Goal: Task Accomplishment & Management: Use online tool/utility

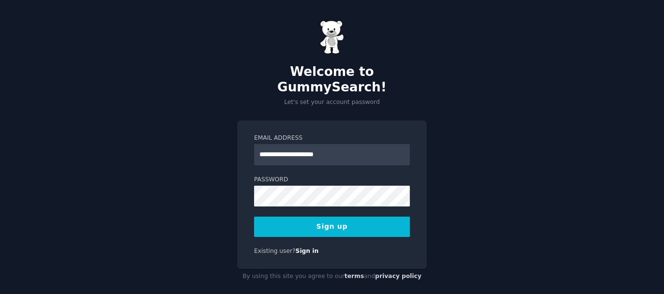
type input "**********"
click at [365, 217] on button "Sign up" at bounding box center [332, 227] width 156 height 20
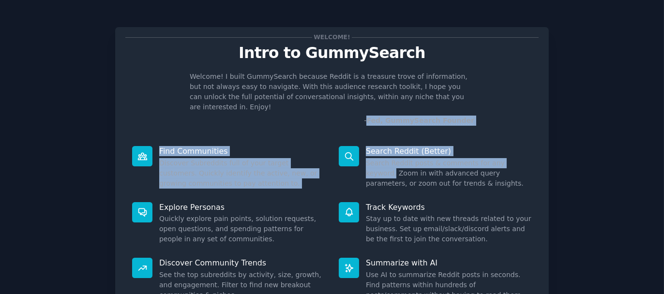
drag, startPoint x: 660, startPoint y: 108, endPoint x: 653, endPoint y: 151, distance: 43.6
click at [653, 151] on div "Welcome! Intro to GummySearch Welcome! I built GummySearch because Reddit is a …" at bounding box center [332, 199] width 664 height 399
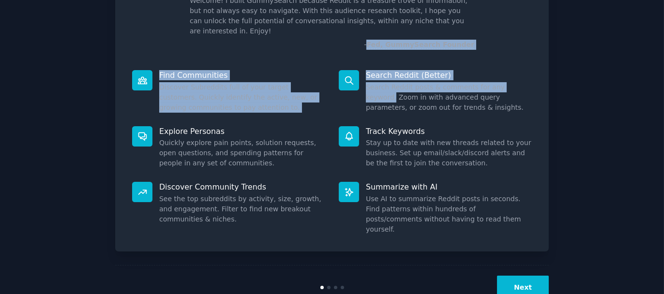
scroll to position [83, 0]
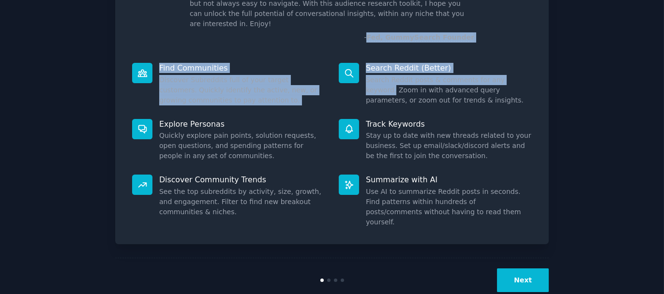
click at [529, 269] on button "Next" at bounding box center [523, 281] width 52 height 24
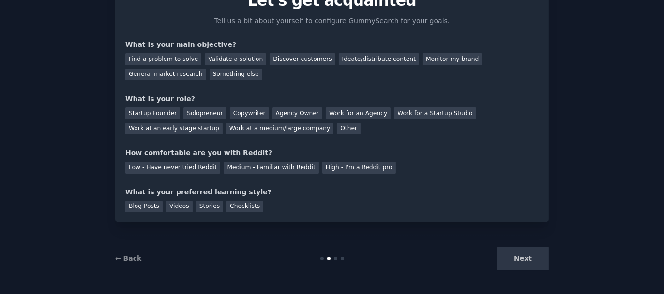
scroll to position [51, 0]
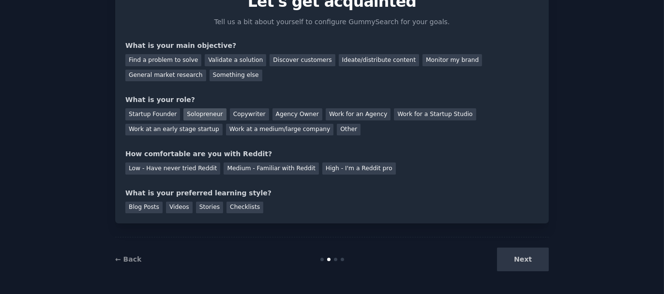
click at [196, 112] on div "Solopreneur" at bounding box center [204, 114] width 43 height 12
click at [206, 70] on div "General market research" at bounding box center [165, 76] width 81 height 12
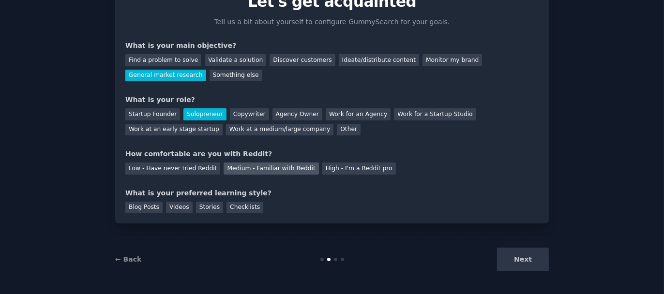
click at [258, 167] on div "Medium - Familiar with Reddit" at bounding box center [271, 169] width 95 height 12
click at [171, 206] on div "Videos" at bounding box center [179, 208] width 27 height 12
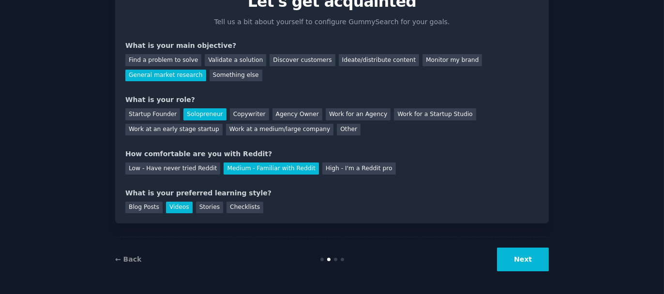
click at [519, 258] on button "Next" at bounding box center [523, 260] width 52 height 24
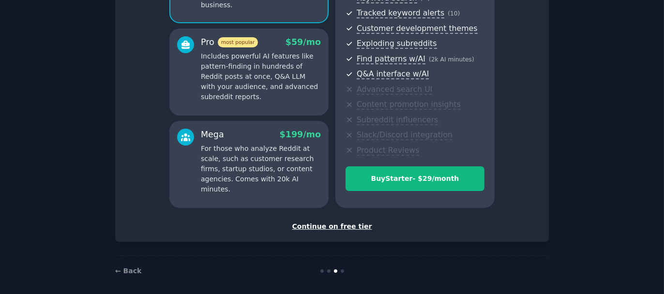
scroll to position [155, 0]
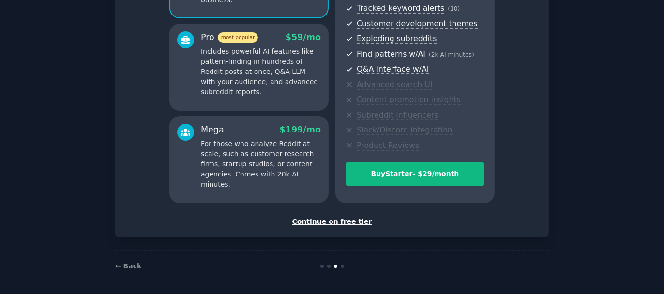
click at [349, 220] on div "Continue on free tier" at bounding box center [331, 222] width 413 height 10
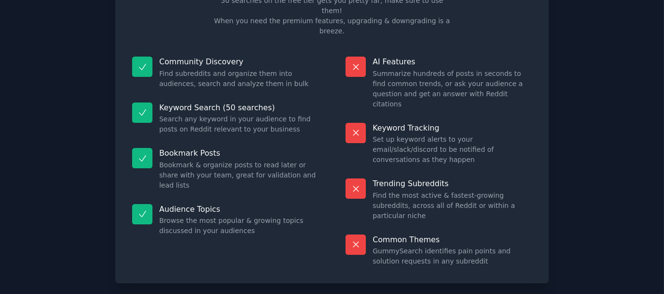
scroll to position [82, 0]
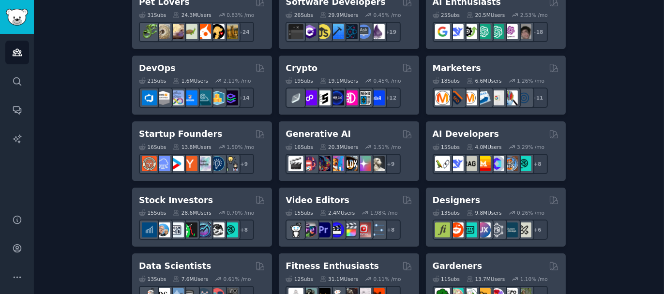
scroll to position [223, 0]
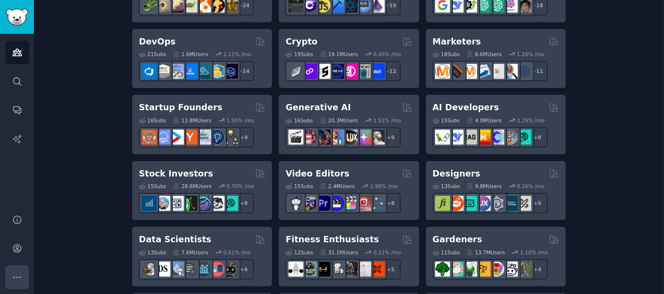
click at [17, 276] on icon "Sidebar" at bounding box center [17, 278] width 10 height 10
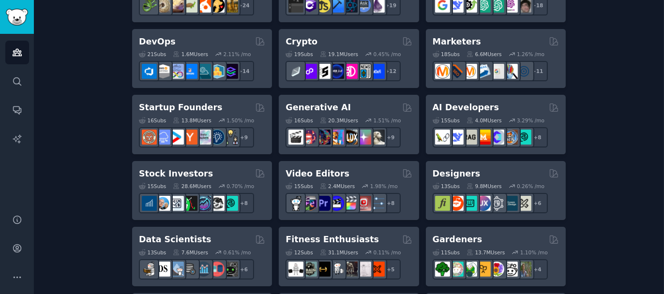
scroll to position [0, 0]
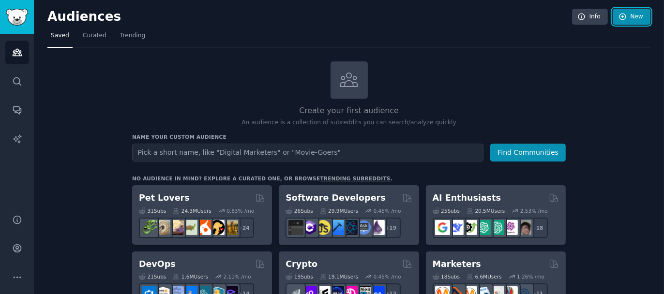
click at [633, 16] on link "New" at bounding box center [632, 17] width 38 height 16
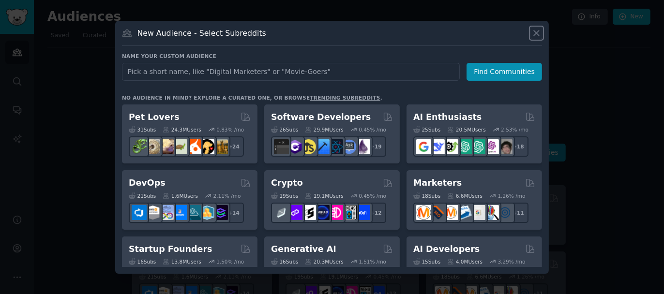
click at [538, 33] on icon at bounding box center [537, 33] width 10 height 10
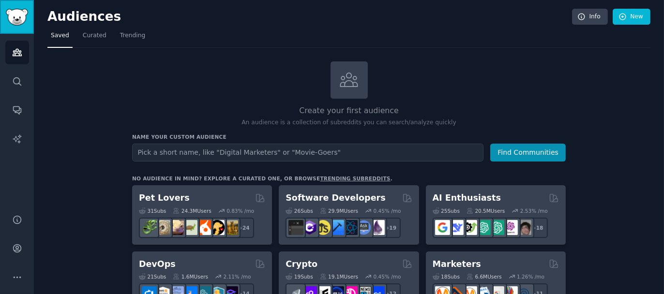
click at [20, 17] on img "Sidebar" at bounding box center [17, 17] width 22 height 17
click at [347, 80] on icon at bounding box center [349, 80] width 17 height 14
drag, startPoint x: 494, startPoint y: 74, endPoint x: 613, endPoint y: 71, distance: 118.6
click at [496, 74] on div "Create your first audience An audience is a collection of subreddits you can se…" at bounding box center [349, 94] width 434 height 66
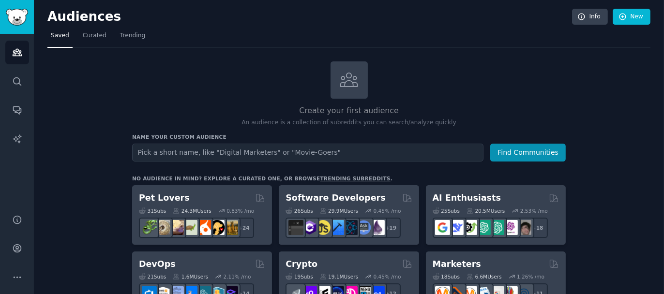
click at [590, 17] on link "Info" at bounding box center [590, 17] width 36 height 16
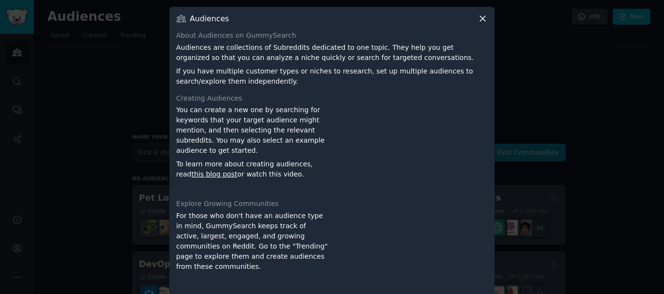
click at [483, 17] on icon at bounding box center [482, 18] width 5 height 5
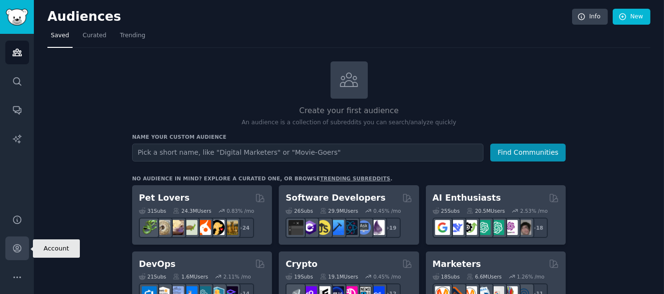
click at [21, 246] on icon "Sidebar" at bounding box center [17, 248] width 10 height 10
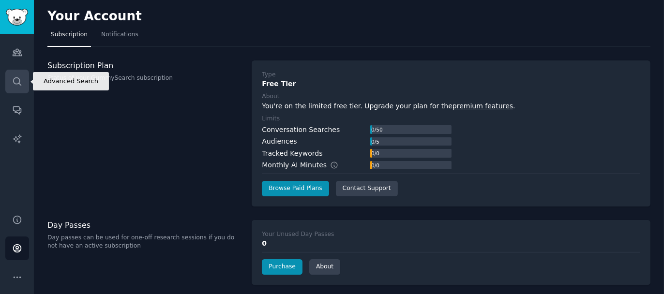
click at [18, 80] on icon "Sidebar" at bounding box center [17, 81] width 10 height 10
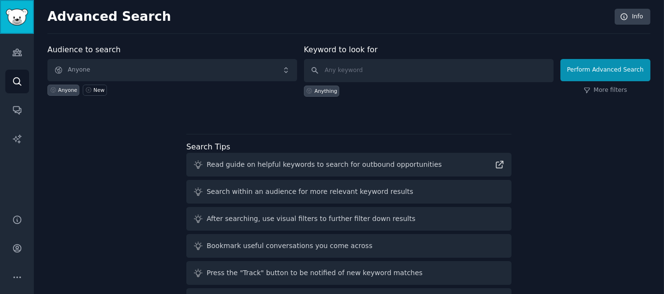
click at [17, 15] on img "Sidebar" at bounding box center [17, 17] width 22 height 17
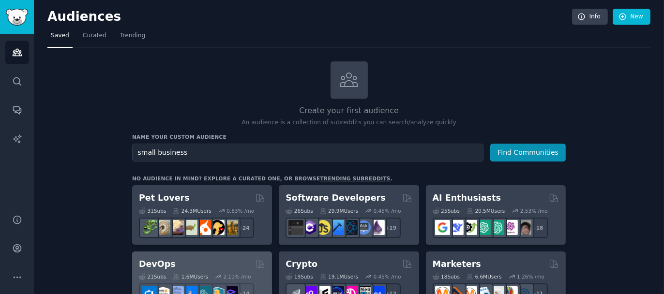
type input "small business"
click at [490, 144] on button "Find Communities" at bounding box center [528, 153] width 76 height 18
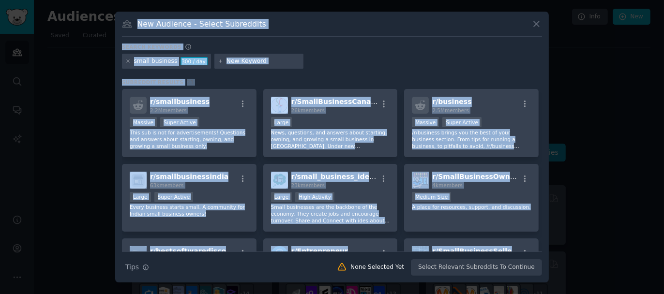
drag, startPoint x: 539, startPoint y: 167, endPoint x: 539, endPoint y: 6, distance: 160.2
click at [539, 6] on div "​ New Audience - Select Subreddits Search keywords small business 300 / day Sub…" at bounding box center [331, 147] width 657 height 294
click at [611, 165] on div at bounding box center [332, 147] width 664 height 294
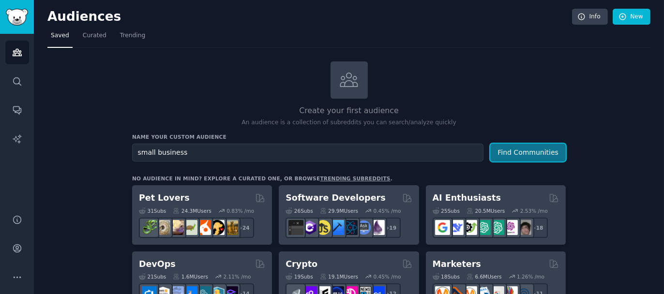
click at [542, 150] on button "Find Communities" at bounding box center [528, 153] width 76 height 18
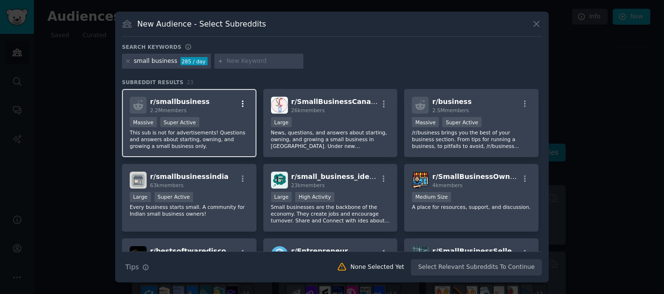
click at [242, 102] on icon "button" at bounding box center [243, 104] width 9 height 9
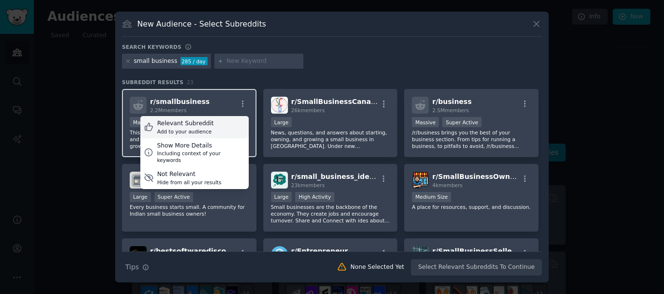
click at [203, 122] on div "Relevant Subreddit" at bounding box center [185, 124] width 57 height 9
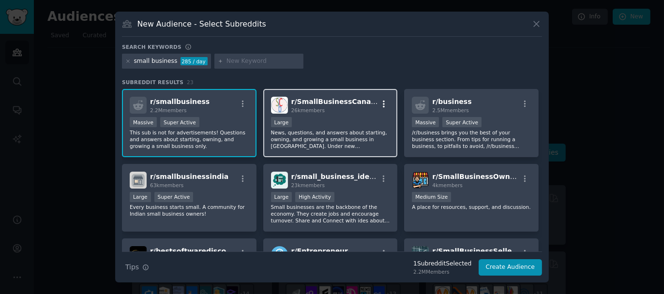
click at [383, 103] on icon "button" at bounding box center [384, 104] width 2 height 7
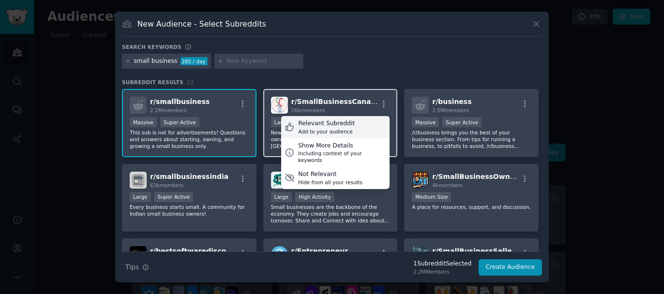
click at [364, 124] on div "Relevant Subreddit Add to your audience" at bounding box center [335, 127] width 108 height 22
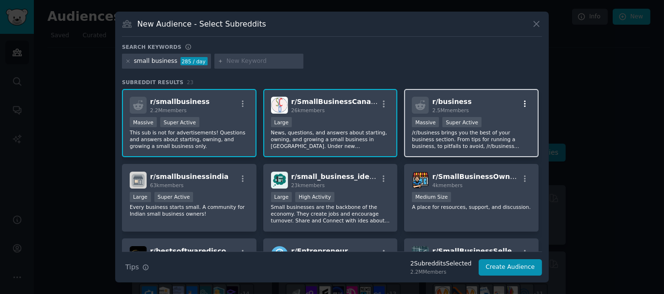
click at [521, 101] on icon "button" at bounding box center [525, 104] width 9 height 9
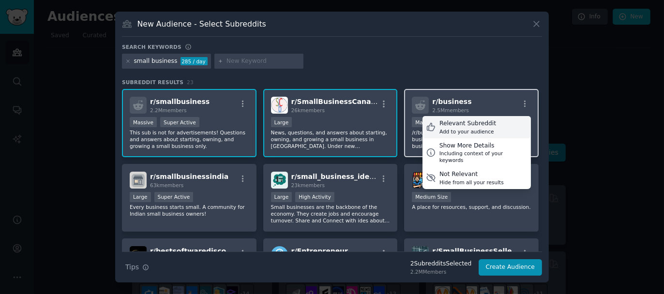
click at [492, 125] on div "Relevant Subreddit Add to your audience" at bounding box center [477, 127] width 108 height 22
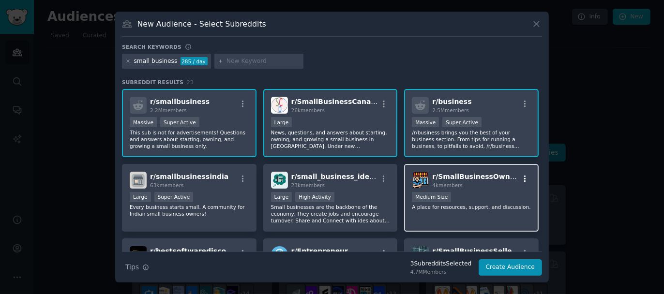
click at [524, 179] on icon "button" at bounding box center [525, 178] width 2 height 7
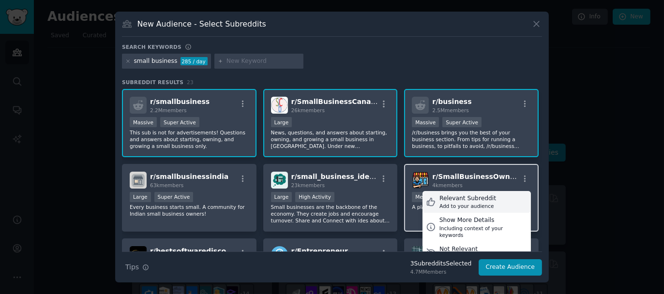
click at [498, 195] on div "Relevant Subreddit Add to your audience" at bounding box center [477, 202] width 108 height 22
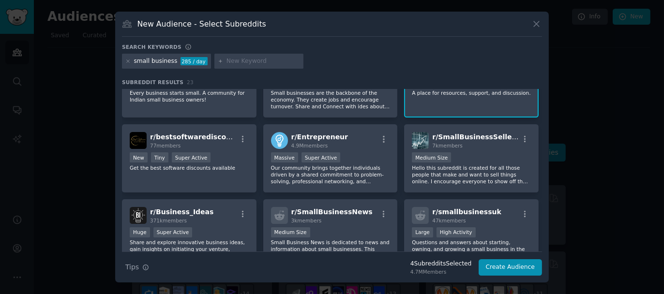
scroll to position [122, 0]
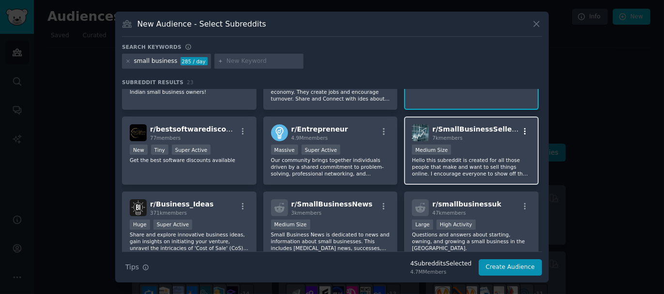
click at [522, 130] on icon "button" at bounding box center [525, 131] width 9 height 9
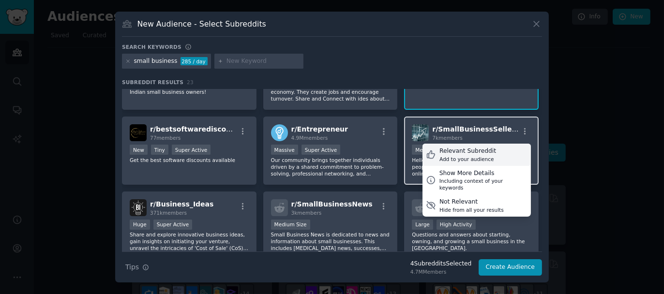
click at [486, 151] on div "Relevant Subreddit" at bounding box center [468, 151] width 57 height 9
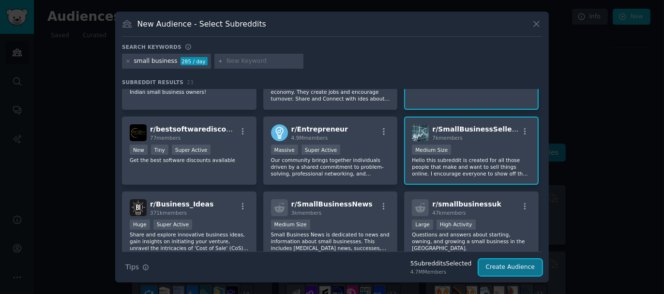
click at [504, 266] on button "Create Audience" at bounding box center [511, 267] width 64 height 16
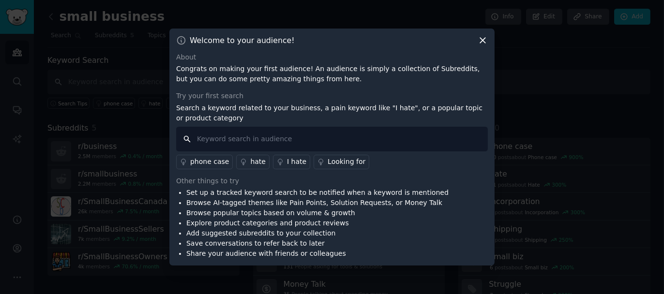
click at [350, 142] on input "text" at bounding box center [332, 139] width 312 height 25
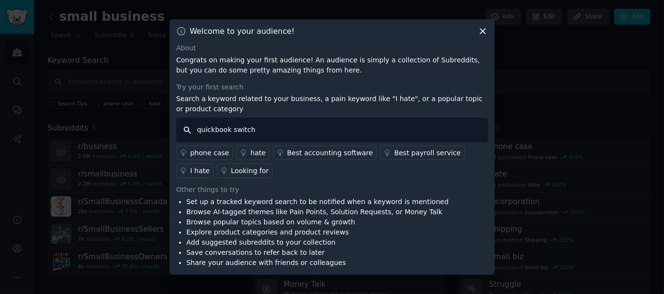
drag, startPoint x: 231, startPoint y: 131, endPoint x: 273, endPoint y: 124, distance: 42.2
click at [273, 124] on input "quickbook switch" at bounding box center [332, 130] width 312 height 25
type input "quickbook"
click at [251, 152] on div "hate" at bounding box center [257, 153] width 15 height 10
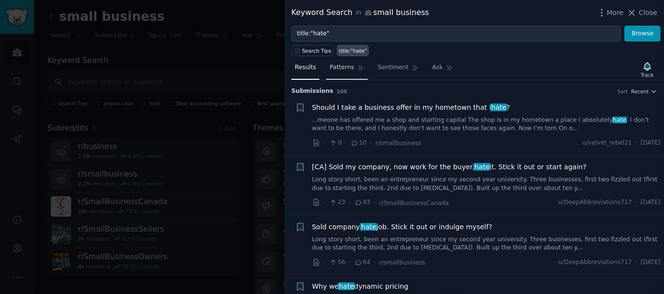
click at [340, 66] on span "Patterns" at bounding box center [342, 67] width 24 height 9
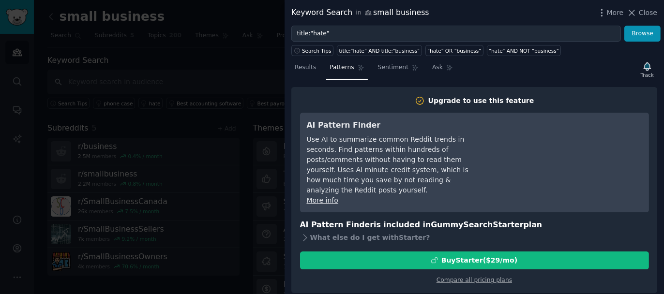
click at [266, 77] on div at bounding box center [332, 147] width 664 height 294
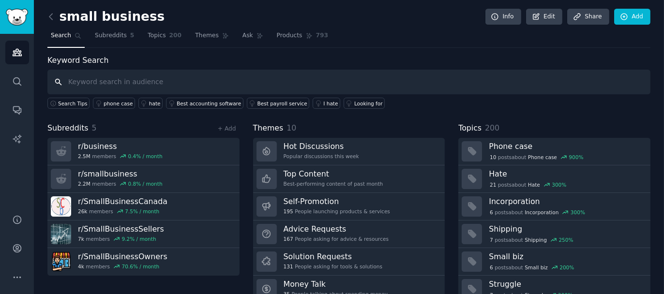
scroll to position [37, 0]
